Goal: Find specific page/section: Find specific page/section

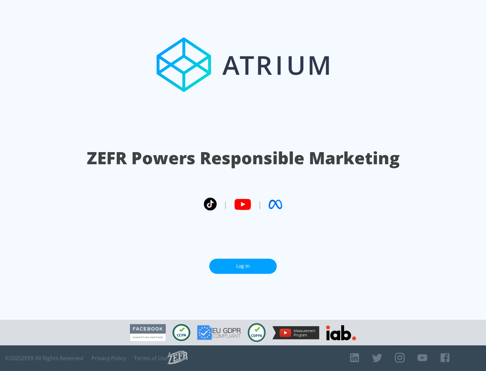
click at [243, 266] on link "Log In" at bounding box center [243, 266] width 68 height 15
